Goal: Task Accomplishment & Management: Manage account settings

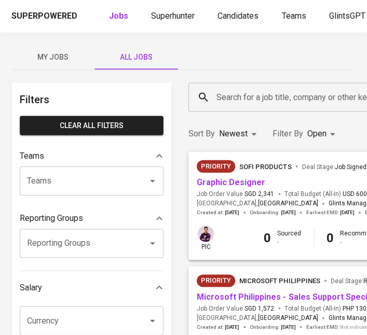
click at [58, 63] on span "My Jobs" at bounding box center [54, 58] width 71 height 13
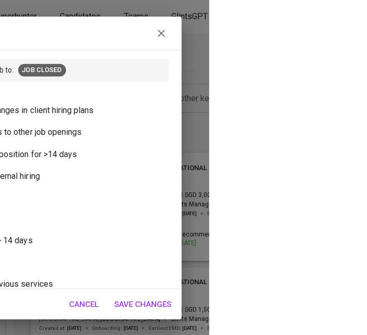
click at [252, 112] on span "Job closure caused by changes in client hiring plans" at bounding box center [157, 110] width 189 height 10
click at [63, 112] on input "Job closure caused by changes in client hiring plans" at bounding box center [52, 111] width 22 height 22
checkbox input "true"
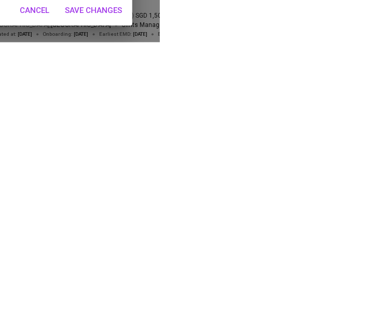
click at [329, 310] on span "Save Changes" at bounding box center [300, 303] width 57 height 13
